Goal: Task Accomplishment & Management: Manage account settings

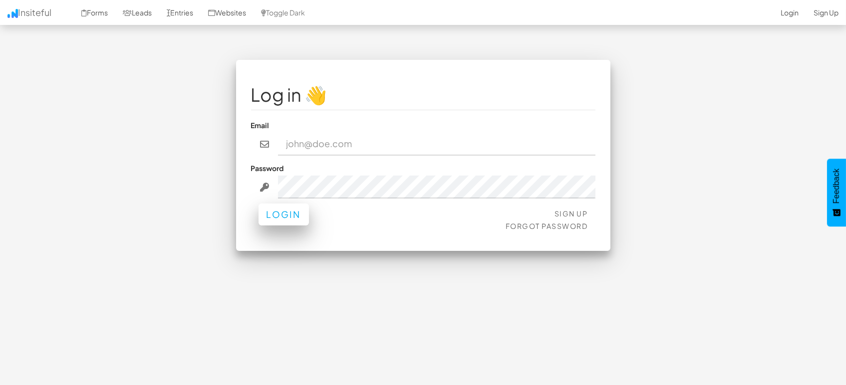
type input "[EMAIL_ADDRESS][DOMAIN_NAME]"
click at [279, 219] on button "Login" at bounding box center [283, 215] width 50 height 22
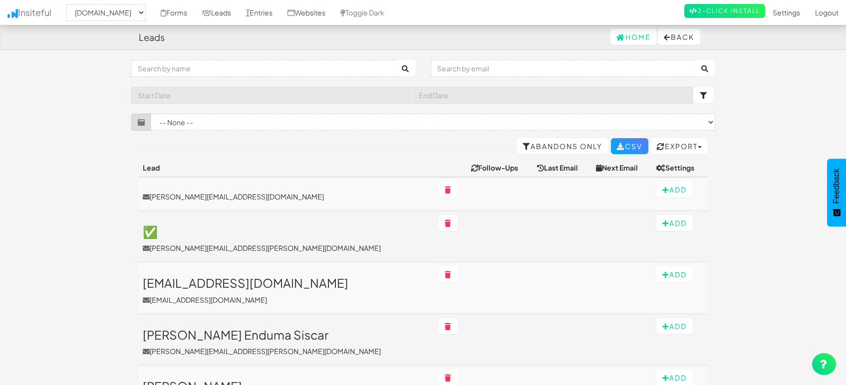
select select "1505"
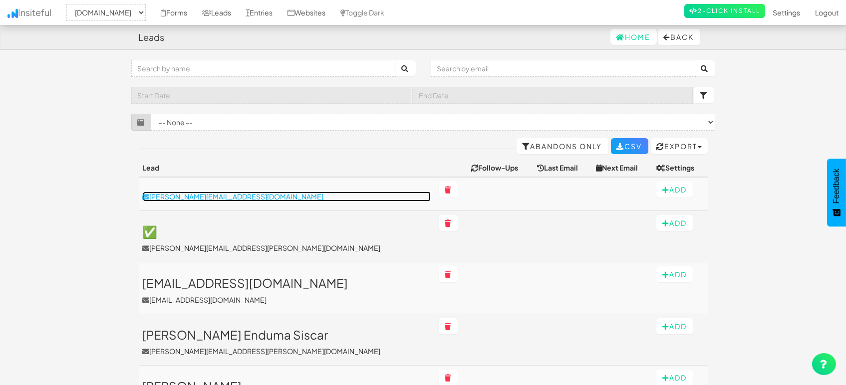
click at [220, 197] on p "justin.espagnol@miamidade.gov" at bounding box center [287, 197] width 288 height 10
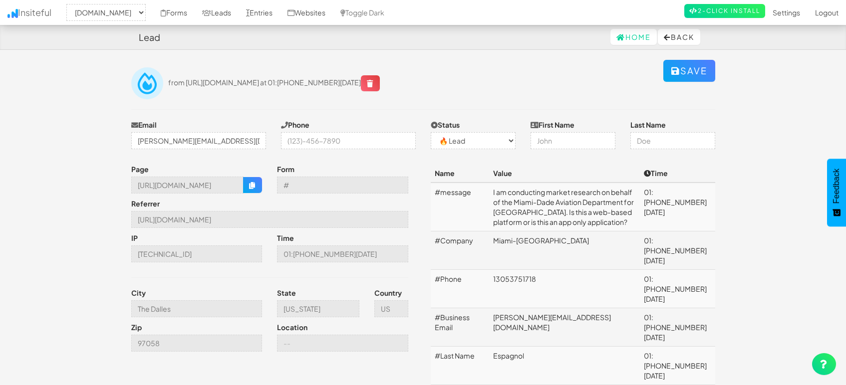
select select "1505"
select select "0"
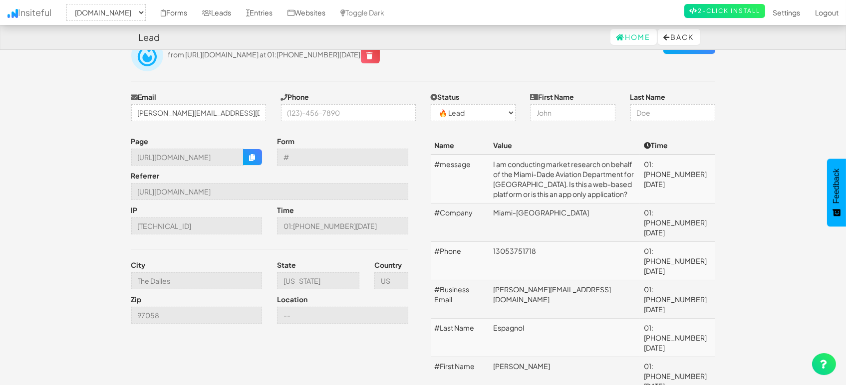
scroll to position [55, 0]
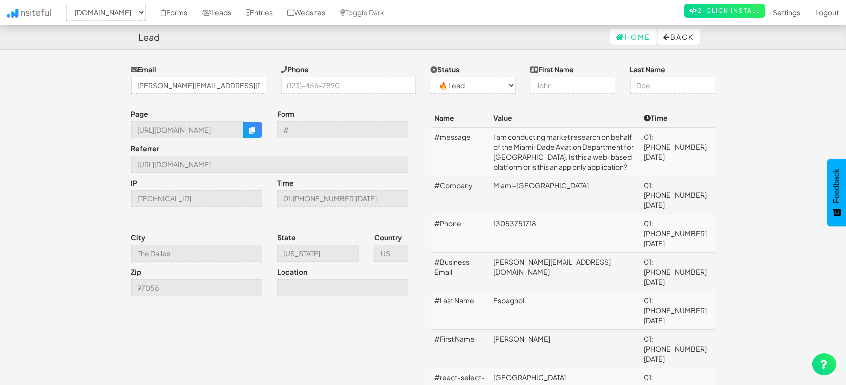
click at [84, 115] on body "Lead Home Back Toggle navigation Insiteful -- None -- mapsted.com Forms Leads E…" at bounding box center [423, 275] width 846 height 660
click at [88, 108] on body "Lead Home Back Toggle navigation Insiteful -- None -- mapsted.com Forms Leads E…" at bounding box center [423, 275] width 846 height 660
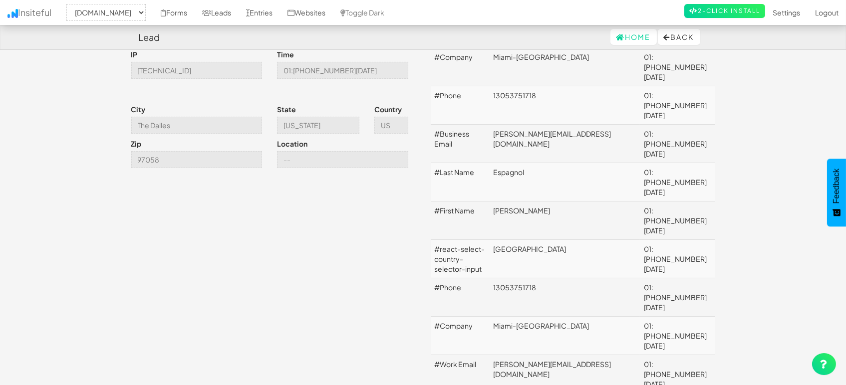
scroll to position [0, 0]
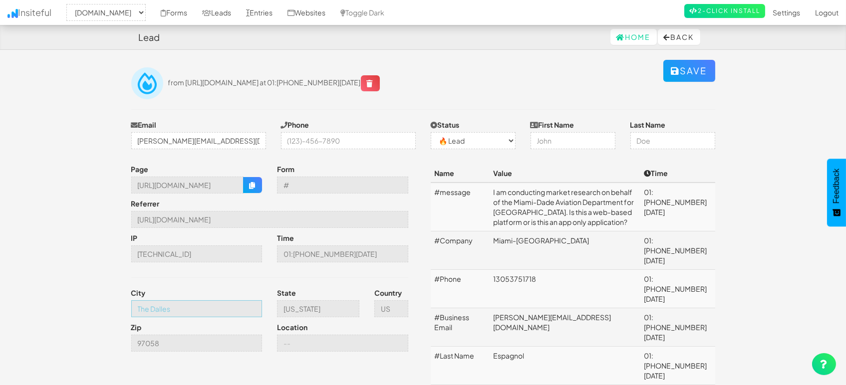
click at [247, 313] on input "The Dalles" at bounding box center [196, 308] width 131 height 17
click at [249, 220] on input "https://mapsted.com/industries/railways-and-airports" at bounding box center [269, 219] width 277 height 17
click at [68, 217] on body "Lead Home Back Toggle navigation Insiteful -- None -- mapsted.com Forms Leads E…" at bounding box center [423, 330] width 846 height 660
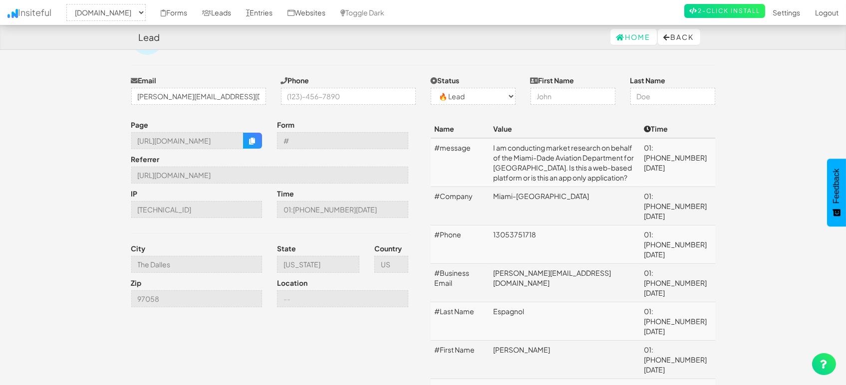
scroll to position [17, 0]
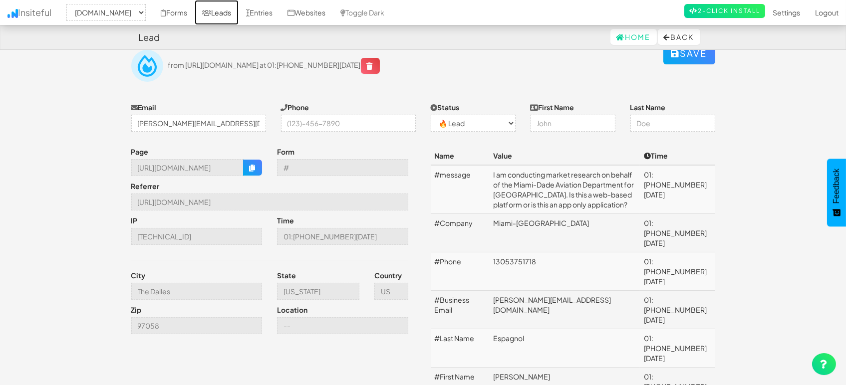
click at [213, 13] on link "Leads" at bounding box center [217, 12] width 44 height 25
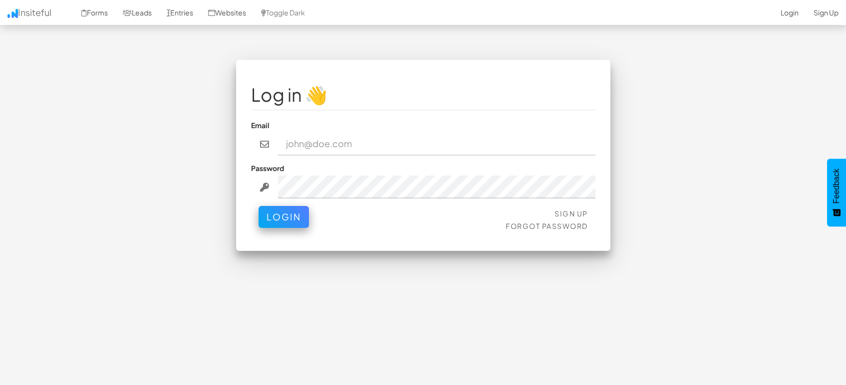
type input "marketing@mapsted.com"
click at [285, 222] on button "Login" at bounding box center [283, 217] width 50 height 22
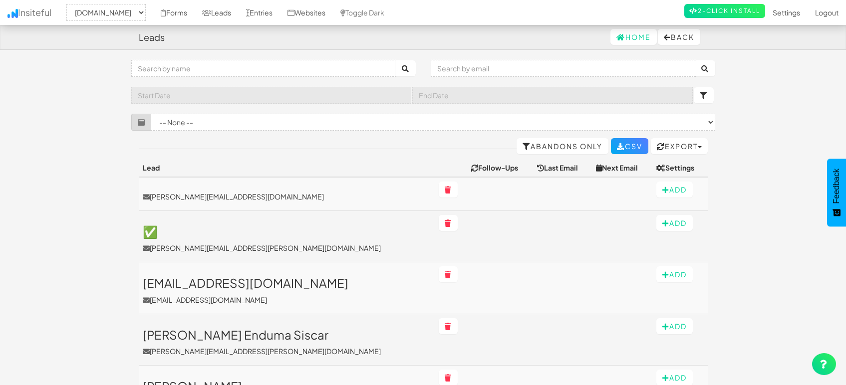
select select "1505"
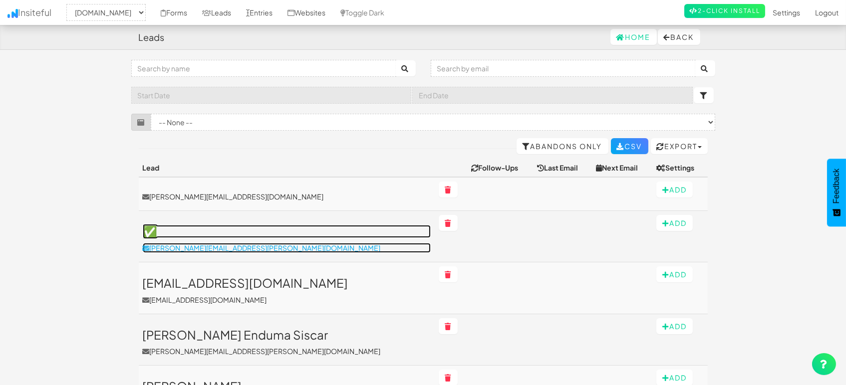
click at [219, 251] on p "[PERSON_NAME][EMAIL_ADDRESS][PERSON_NAME][DOMAIN_NAME]" at bounding box center [287, 248] width 288 height 10
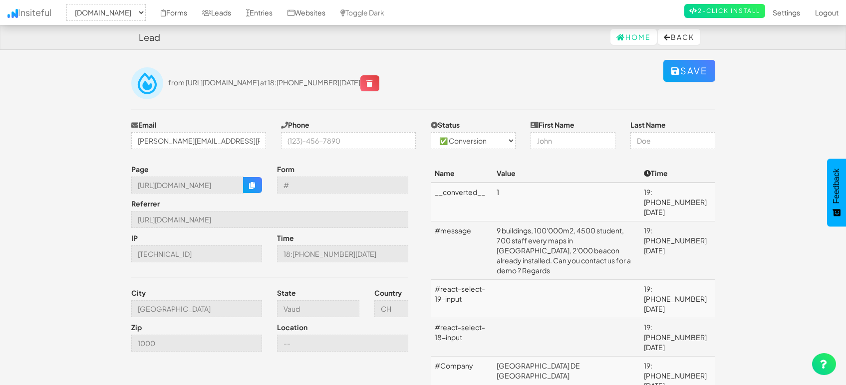
select select "1505"
select select "1"
